Goal: Entertainment & Leisure: Consume media (video, audio)

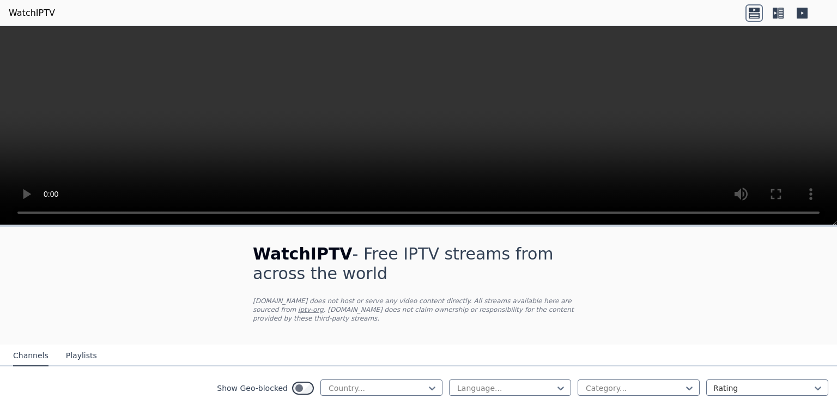
click at [429, 367] on div "Show Geo-blocked Country... Language... Category... Rating" at bounding box center [418, 388] width 837 height 44
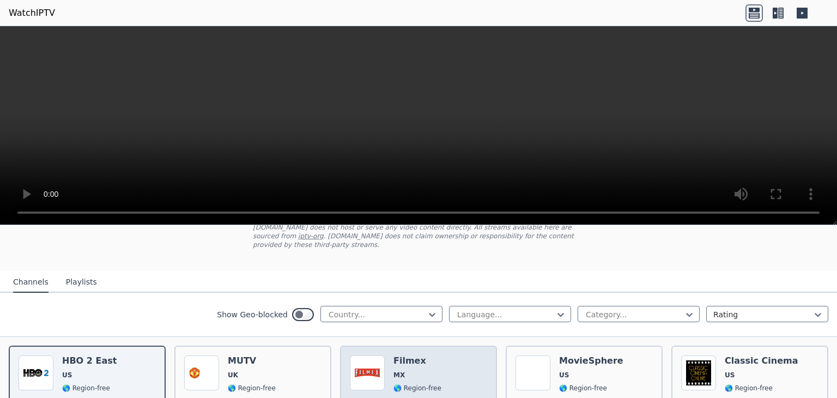
scroll to position [109, 0]
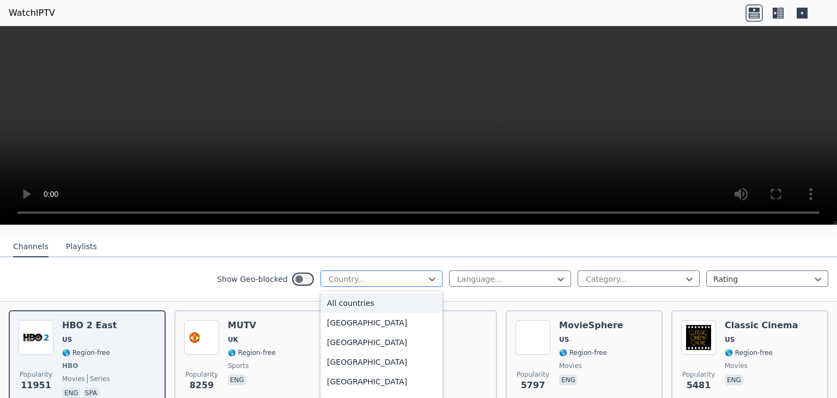
click at [427, 271] on div at bounding box center [432, 279] width 11 height 16
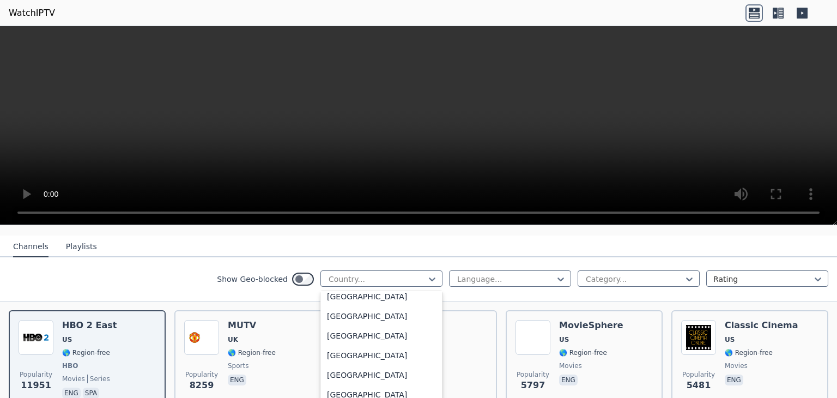
scroll to position [3653, 0]
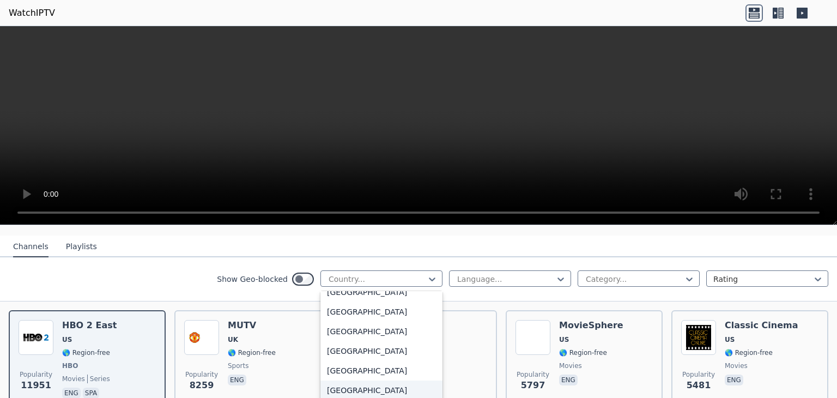
click at [347, 381] on div "[GEOGRAPHIC_DATA]" at bounding box center [382, 391] width 122 height 20
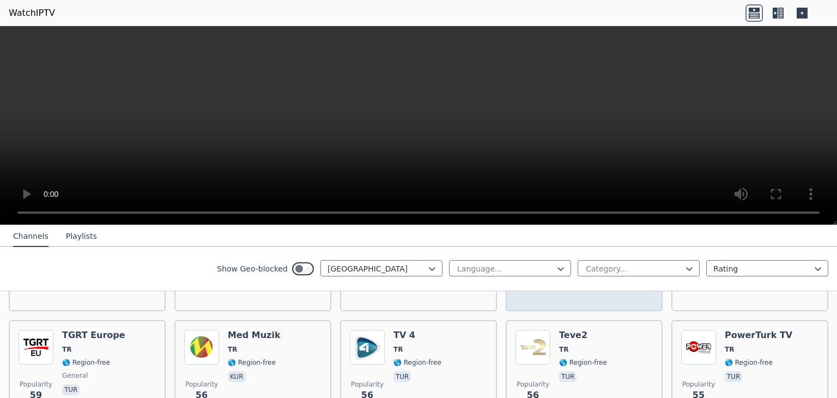
scroll to position [763, 0]
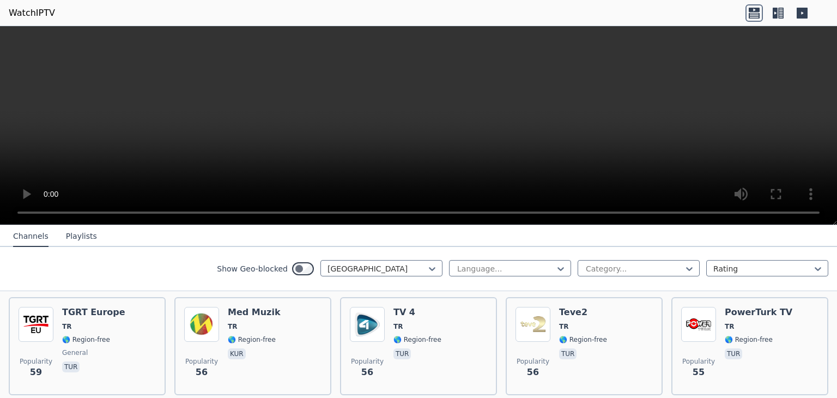
click at [775, 13] on icon at bounding box center [778, 12] width 17 height 17
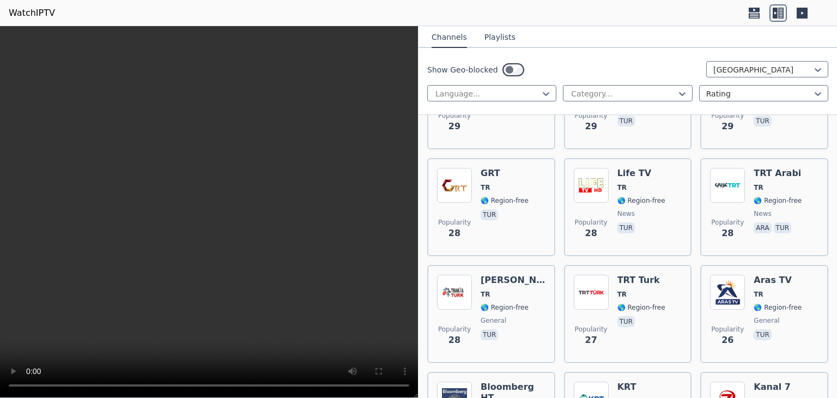
scroll to position [2454, 0]
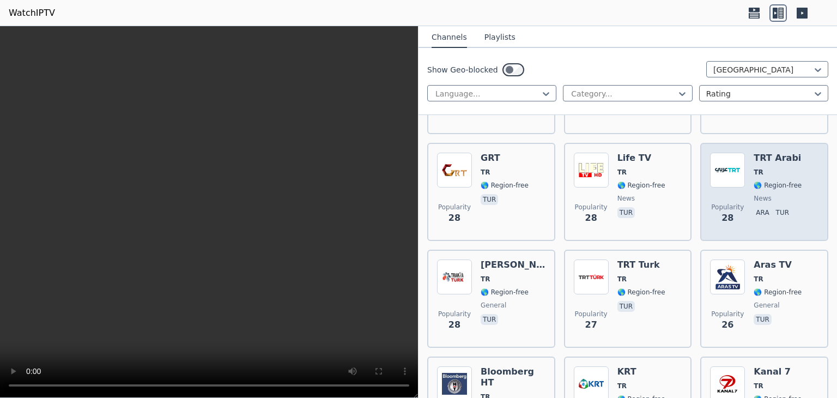
click at [764, 153] on h6 "TRT Arabi" at bounding box center [778, 158] width 48 height 11
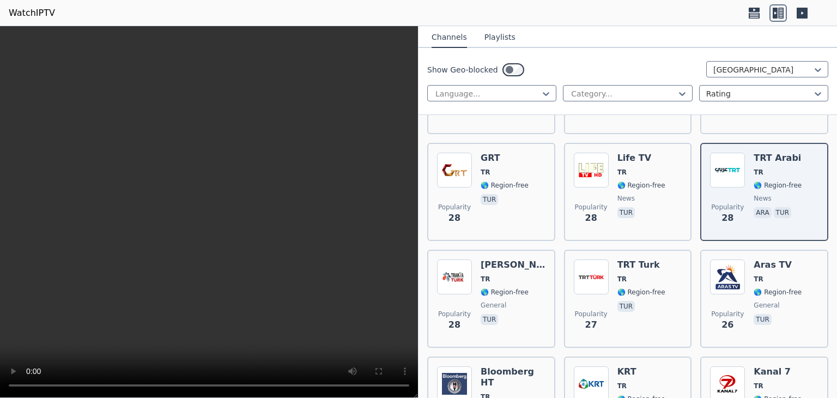
click at [177, 254] on video at bounding box center [209, 212] width 418 height 372
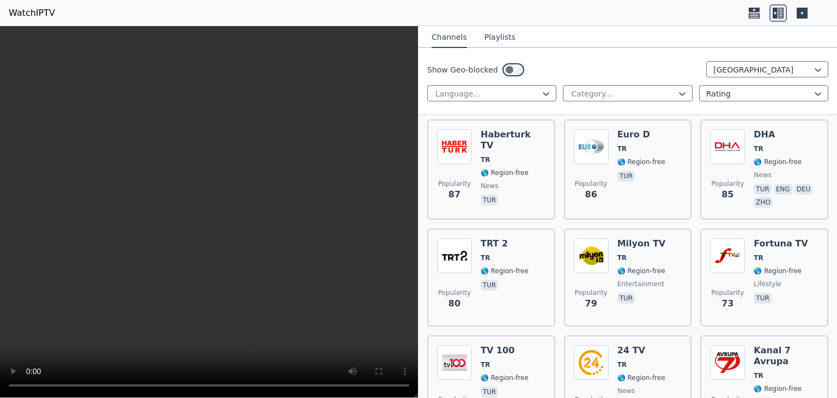
scroll to position [872, 0]
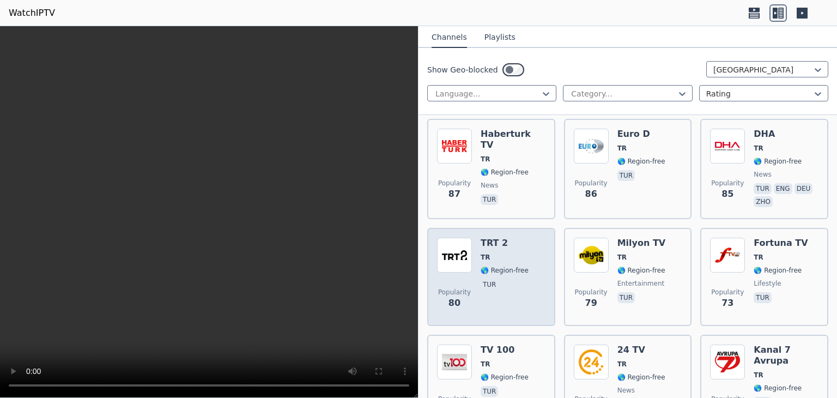
click at [514, 253] on span "TR" at bounding box center [505, 257] width 48 height 9
click at [517, 266] on span "🌎 Region-free" at bounding box center [505, 270] width 48 height 9
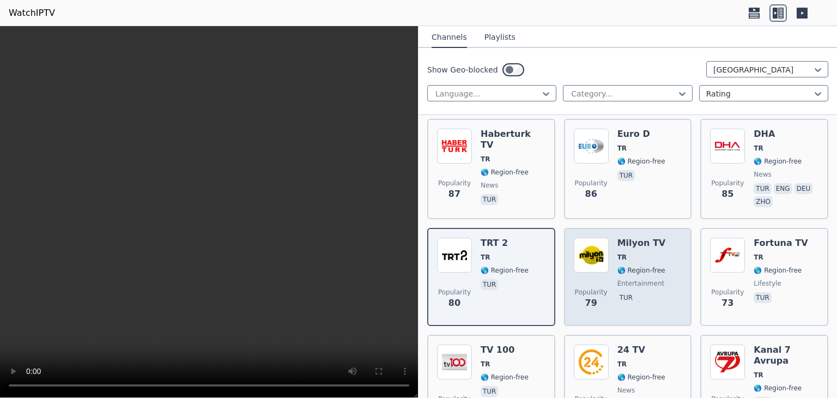
click at [667, 238] on div "Popularity 79 Milyon TV TR 🌎 Region-free entertainment tur" at bounding box center [628, 277] width 109 height 79
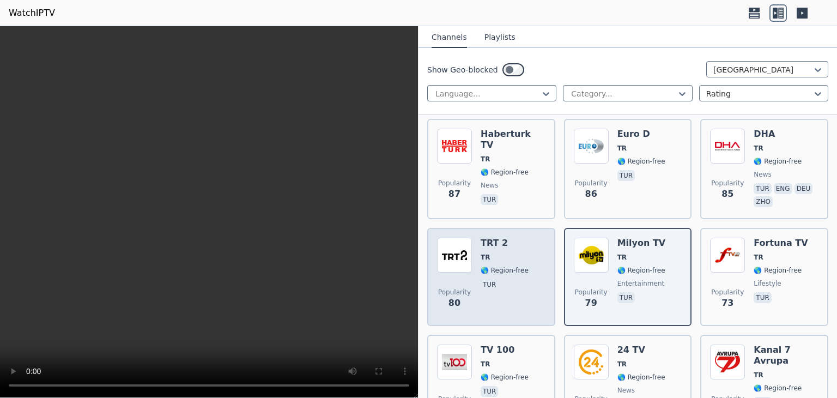
click at [484, 238] on h6 "TRT 2" at bounding box center [505, 243] width 48 height 11
